Goal: Task Accomplishment & Management: Manage account settings

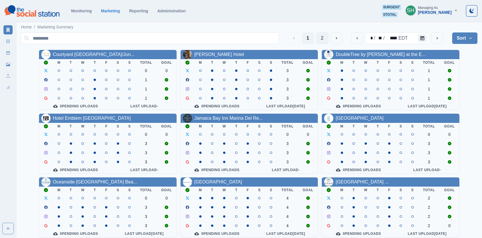
click at [323, 36] on button "2" at bounding box center [322, 37] width 12 height 11
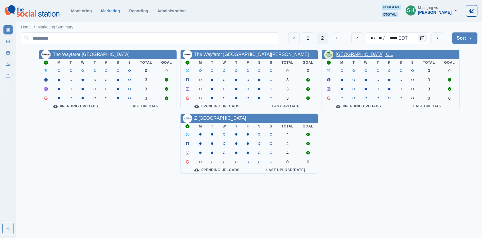
click at [359, 55] on link "[GEOGRAPHIC_DATA], C..." at bounding box center [363, 54] width 57 height 5
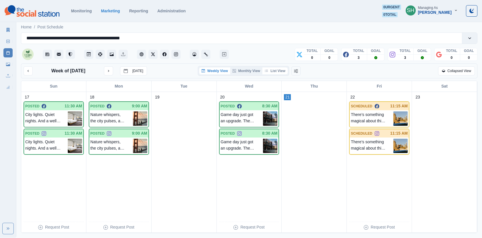
click at [276, 70] on button "List View" at bounding box center [274, 70] width 25 height 7
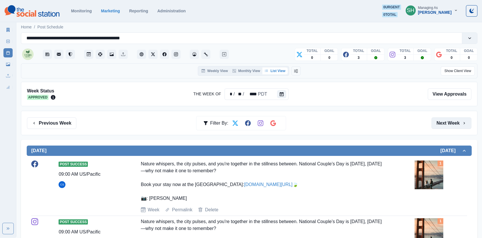
click at [433, 126] on button "Next Week" at bounding box center [451, 122] width 40 height 11
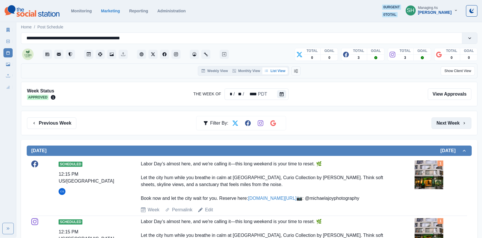
click at [433, 126] on button "Next Week" at bounding box center [451, 122] width 40 height 11
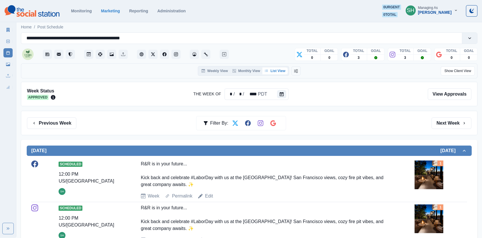
click at [433, 126] on button "Next Week" at bounding box center [451, 122] width 40 height 11
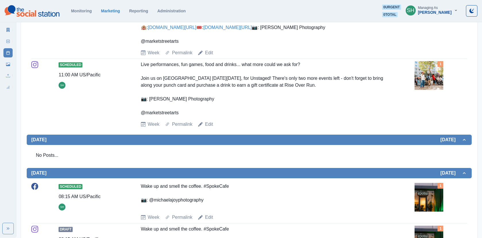
scroll to position [479, 0]
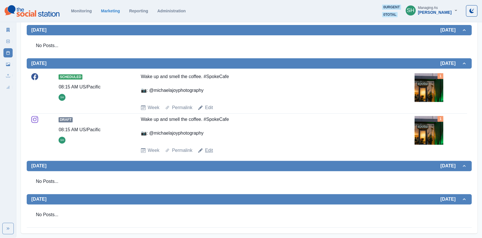
click at [209, 152] on link "Edit" at bounding box center [209, 150] width 8 height 7
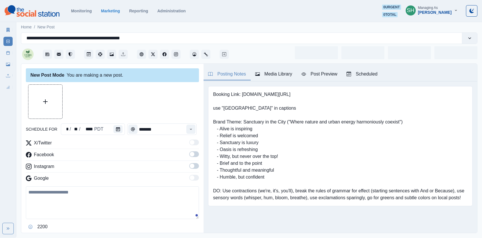
type input "*******"
type textarea "**********"
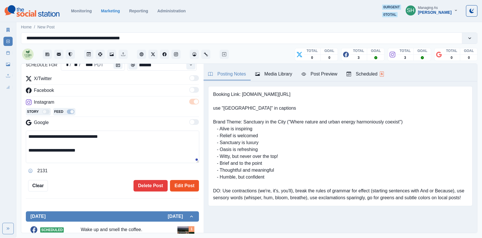
scroll to position [98, 0]
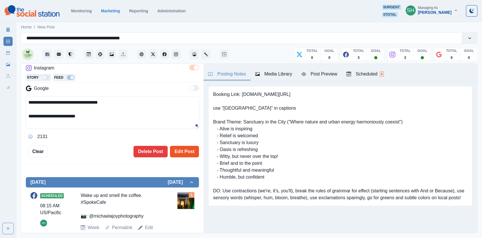
click at [185, 152] on button "Edit Post" at bounding box center [184, 151] width 29 height 11
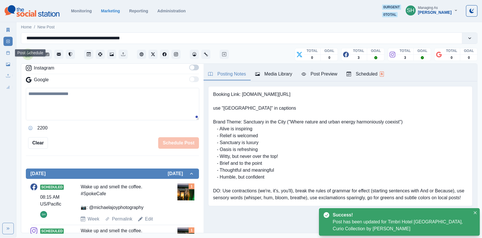
click at [7, 52] on icon at bounding box center [8, 53] width 4 height 4
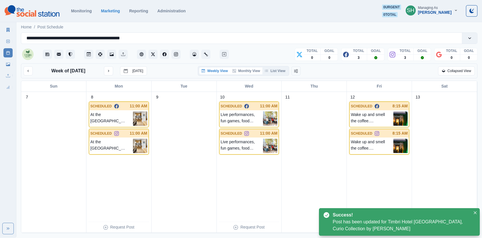
click at [250, 70] on button "Monthly View" at bounding box center [246, 70] width 32 height 7
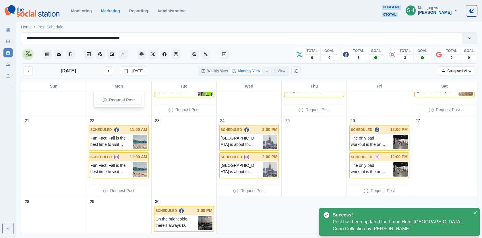
scroll to position [263, 0]
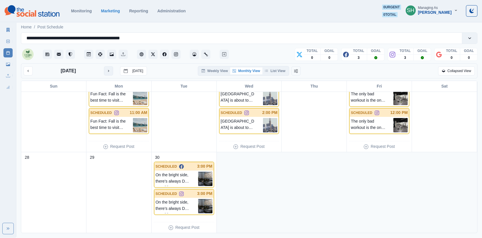
click at [106, 70] on icon "next month" at bounding box center [108, 71] width 4 height 4
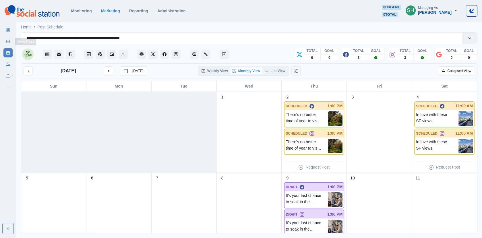
click at [7, 31] on icon at bounding box center [8, 30] width 3 height 4
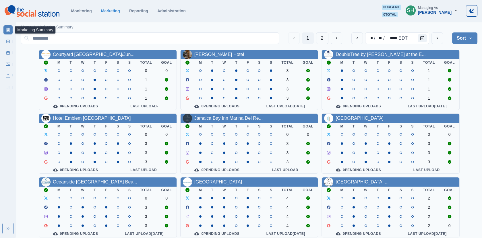
click at [433, 14] on div "[PERSON_NAME]" at bounding box center [435, 12] width 34 height 5
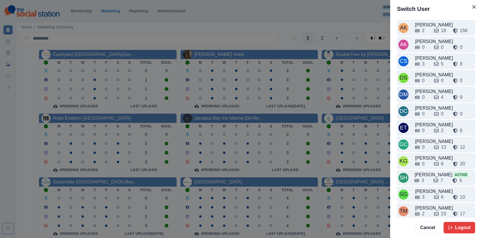
click at [425, 200] on div "AK [PERSON_NAME] 2 18 156 AK [PERSON_NAME] 0 0 0 CS Crizalyn Servida 3 5 8 DS […" at bounding box center [436, 117] width 92 height 199
click at [429, 208] on div "2 23 17" at bounding box center [444, 212] width 59 height 9
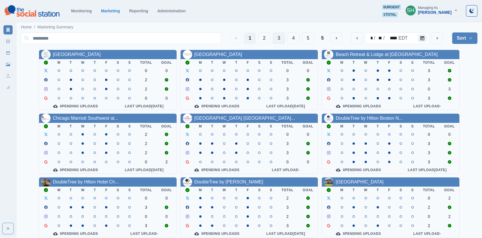
click at [279, 38] on button "3" at bounding box center [279, 37] width 12 height 11
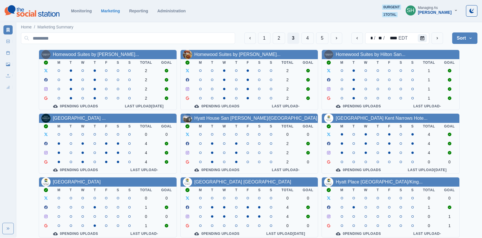
click at [367, 122] on div "[GEOGRAPHIC_DATA] Kent Narrows Hote..." at bounding box center [381, 118] width 92 height 7
click at [361, 118] on link "[GEOGRAPHIC_DATA] Kent Narrows Hote..." at bounding box center [381, 118] width 92 height 5
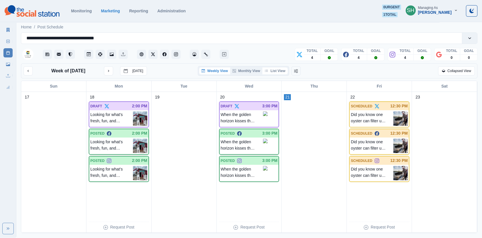
click at [272, 69] on button "List View" at bounding box center [274, 70] width 25 height 7
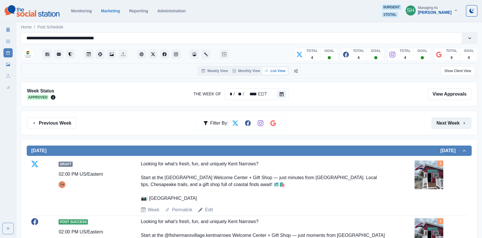
click at [433, 124] on button "Next Week" at bounding box center [451, 122] width 40 height 11
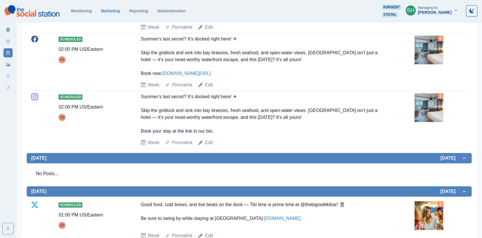
scroll to position [338, 0]
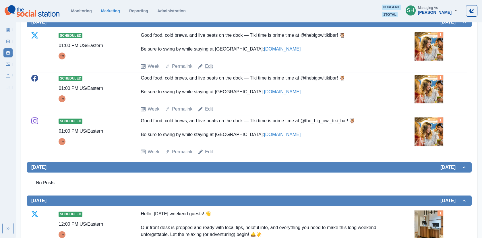
click at [212, 64] on link "Edit" at bounding box center [209, 66] width 8 height 7
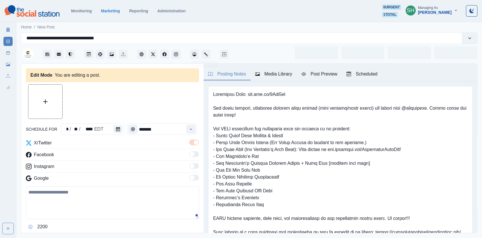
type input "*******"
type textarea "**********"
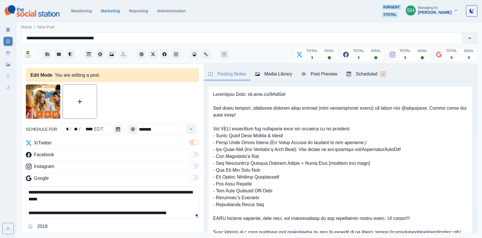
click at [275, 74] on div "Media Library" at bounding box center [273, 74] width 37 height 7
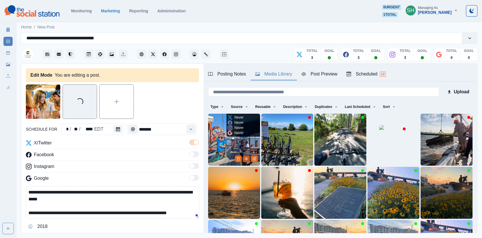
click at [247, 159] on icon "View Media" at bounding box center [246, 158] width 3 height 3
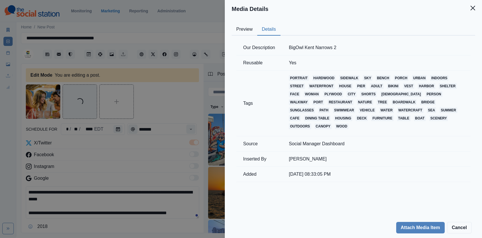
click at [263, 31] on button "Details" at bounding box center [268, 30] width 23 height 12
click at [189, 123] on div "Media Details Preview Details Our Description BigOwl Kent Narrows 2 Reusable Ye…" at bounding box center [241, 119] width 482 height 238
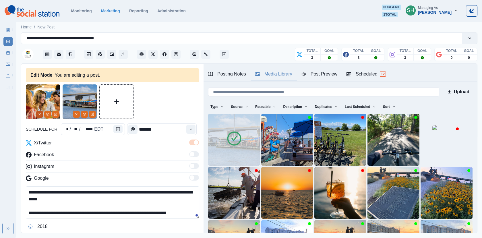
click at [41, 113] on button "Remove" at bounding box center [39, 114] width 7 height 7
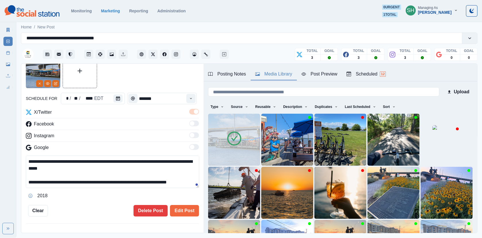
scroll to position [70, 0]
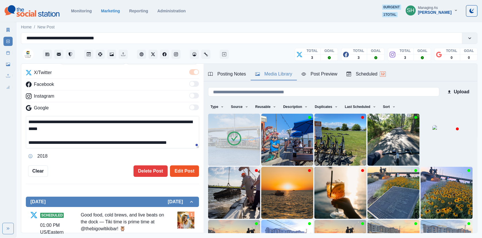
click at [178, 165] on button "Edit Post" at bounding box center [184, 170] width 29 height 11
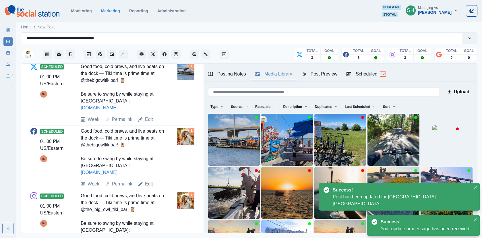
scroll to position [253, 0]
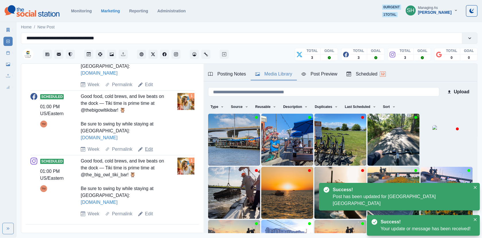
click at [149, 147] on link "Edit" at bounding box center [149, 149] width 8 height 7
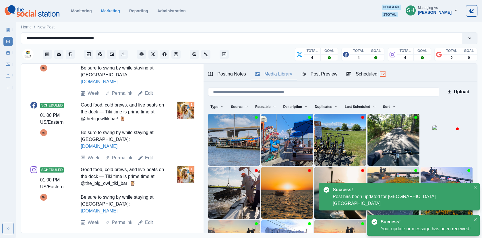
type textarea "**********"
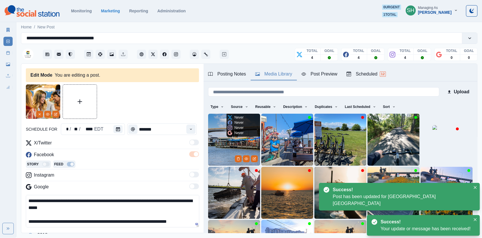
click at [223, 144] on img at bounding box center [234, 140] width 52 height 52
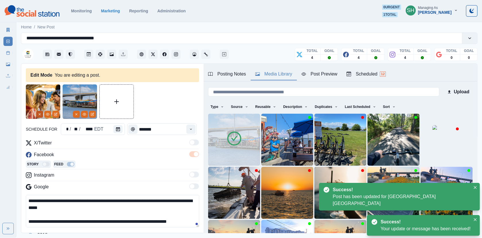
click at [37, 112] on button "Remove" at bounding box center [39, 114] width 7 height 7
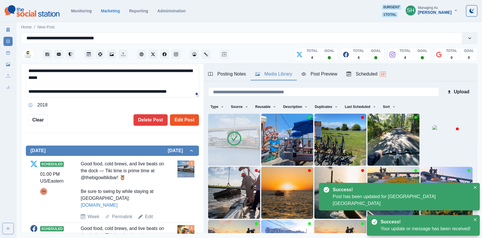
click at [181, 124] on button "Edit Post" at bounding box center [184, 119] width 29 height 11
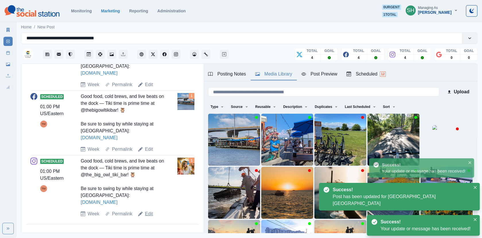
click at [148, 211] on link "Edit" at bounding box center [149, 213] width 8 height 7
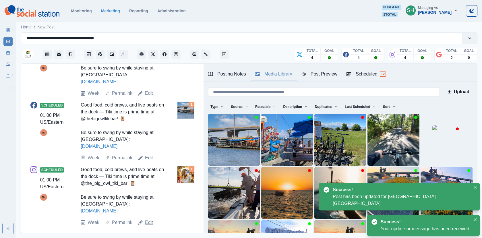
type textarea "**********"
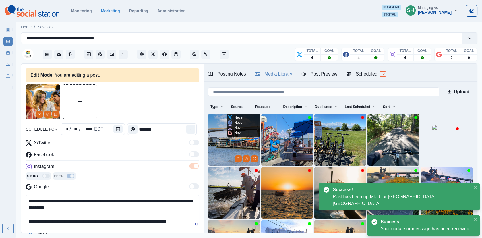
click at [236, 151] on img at bounding box center [234, 140] width 52 height 52
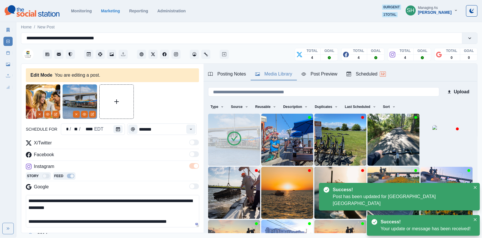
click at [38, 115] on icon "Remove" at bounding box center [39, 113] width 3 height 3
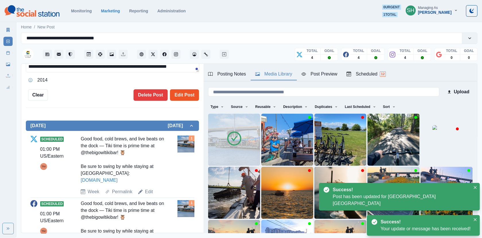
click at [180, 93] on button "Edit Post" at bounding box center [184, 94] width 29 height 11
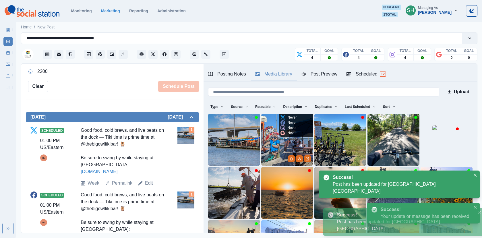
scroll to position [146, 0]
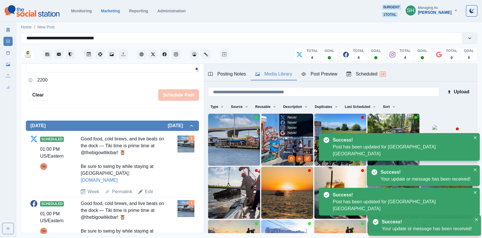
click at [299, 161] on button "View Media" at bounding box center [299, 158] width 7 height 7
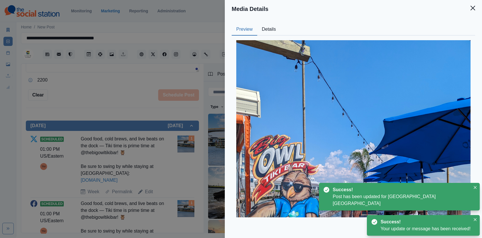
click at [274, 31] on button "Details" at bounding box center [268, 30] width 23 height 12
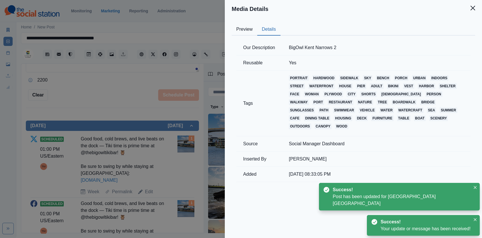
click at [185, 130] on div "Media Details Preview Details Our Description BigOwl Kent Narrows 2 Reusable Ye…" at bounding box center [241, 119] width 482 height 238
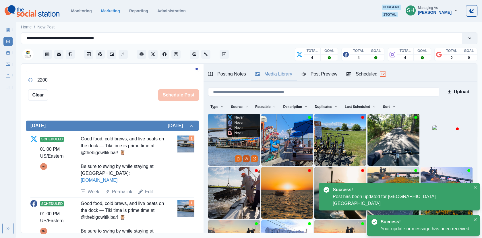
click at [246, 158] on icon "View Media" at bounding box center [246, 158] width 3 height 3
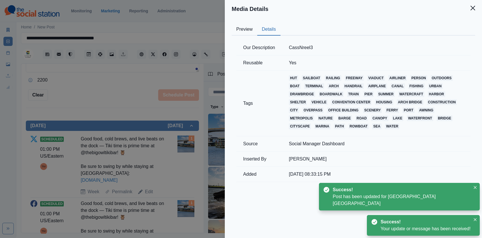
click at [274, 25] on button "Details" at bounding box center [268, 30] width 23 height 12
click at [129, 106] on div "Media Details Preview Details Our Description CassNreel3 Reusable Yes Tags hut …" at bounding box center [241, 119] width 482 height 238
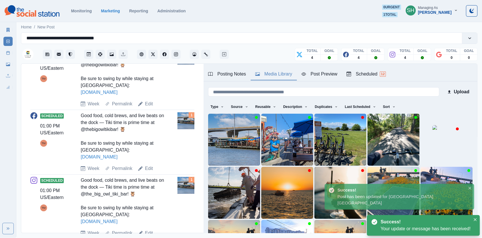
scroll to position [253, 0]
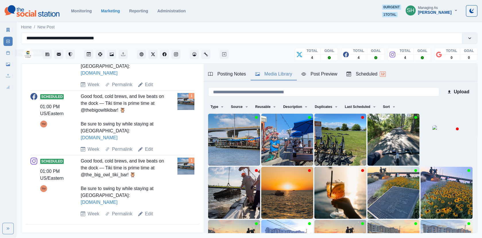
click at [8, 54] on icon at bounding box center [8, 53] width 4 height 4
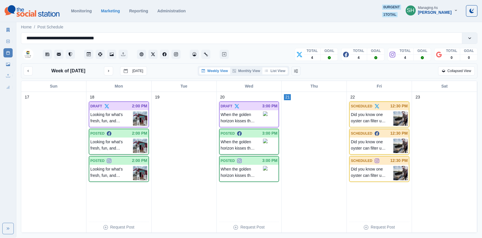
click at [278, 70] on button "List View" at bounding box center [274, 70] width 25 height 7
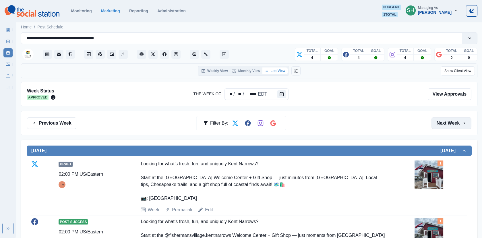
click at [433, 124] on button "Next Week" at bounding box center [451, 122] width 40 height 11
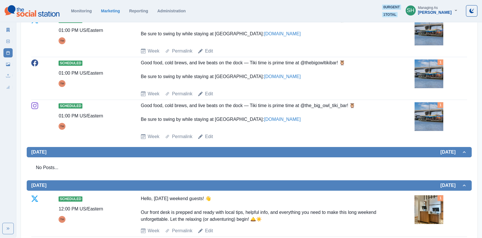
scroll to position [323, 0]
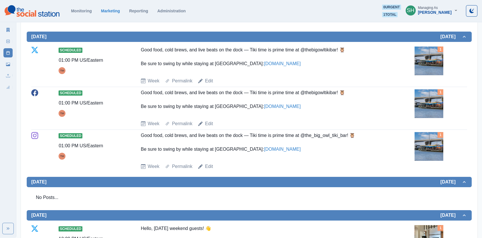
click at [12, 26] on div "Marketing Summary" at bounding box center [7, 28] width 9 height 11
click at [7, 26] on link "Marketing Summary" at bounding box center [7, 29] width 9 height 9
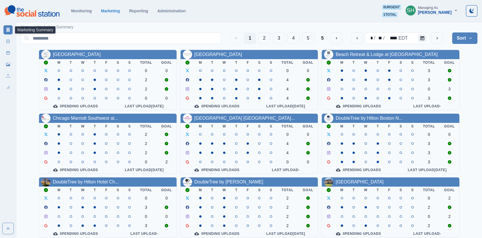
click at [396, 16] on span "1 total" at bounding box center [389, 14] width 15 height 5
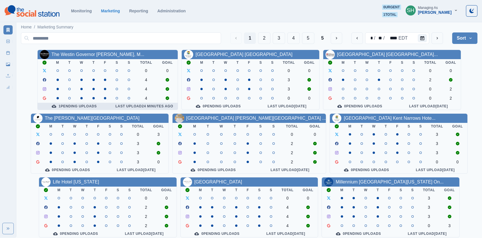
click at [65, 106] on div "1 Pending Uploads" at bounding box center [74, 106] width 64 height 5
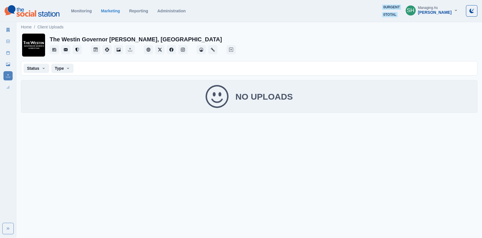
click at [6, 28] on icon at bounding box center [8, 30] width 4 height 4
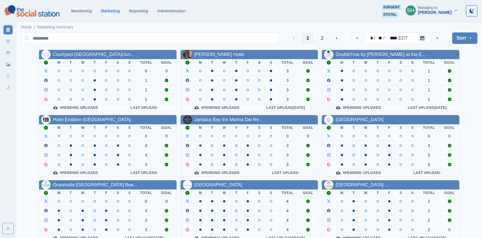
click at [438, 9] on div "Managing As" at bounding box center [428, 8] width 20 height 4
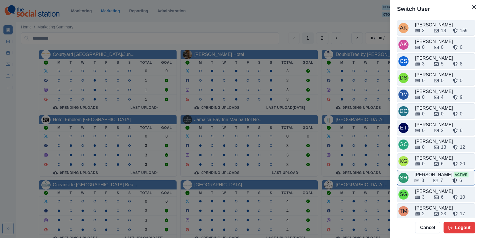
click at [428, 177] on div "3" at bounding box center [421, 180] width 14 height 7
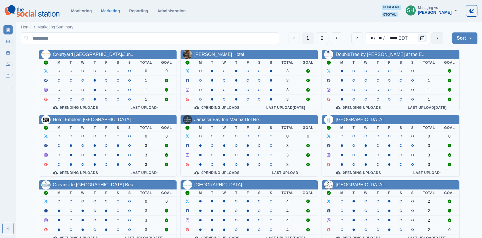
click at [433, 39] on button "next" at bounding box center [436, 37] width 11 height 11
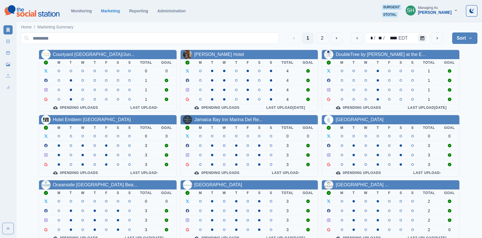
click at [466, 42] on button "Sort" at bounding box center [464, 37] width 25 height 11
click at [447, 78] on button "Pending Post Approval" at bounding box center [445, 74] width 64 height 10
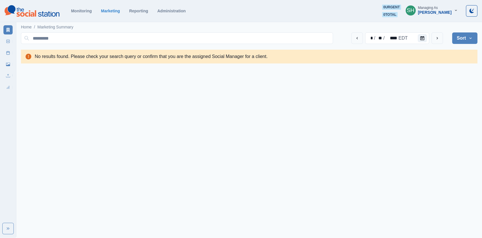
click at [461, 35] on button "Sort" at bounding box center [464, 37] width 25 height 11
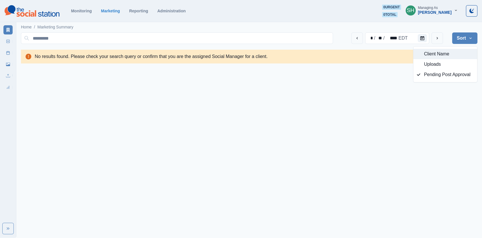
click at [421, 55] on button "Client Name" at bounding box center [445, 54] width 64 height 10
